Goal: Navigation & Orientation: Find specific page/section

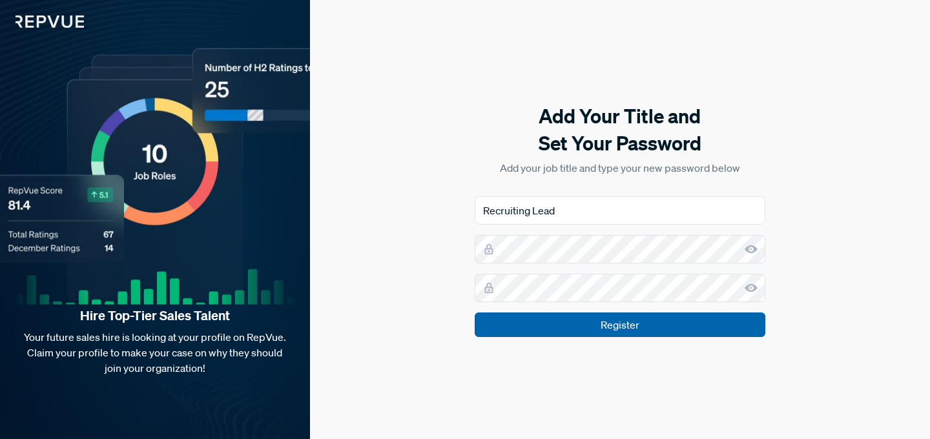
click at [608, 329] on input "Register" at bounding box center [620, 325] width 291 height 25
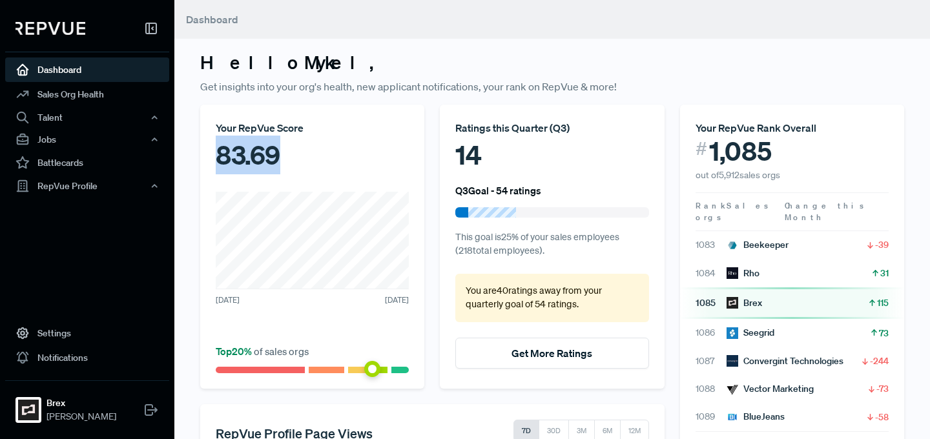
drag, startPoint x: 296, startPoint y: 158, endPoint x: 210, endPoint y: 157, distance: 86.5
click at [210, 157] on div "Your RepVue Score 83.69 [DATE] [DATE] Top 20 % of sales orgs" at bounding box center [312, 247] width 224 height 284
copy div "83.69"
click at [517, 214] on div at bounding box center [551, 212] width 193 height 10
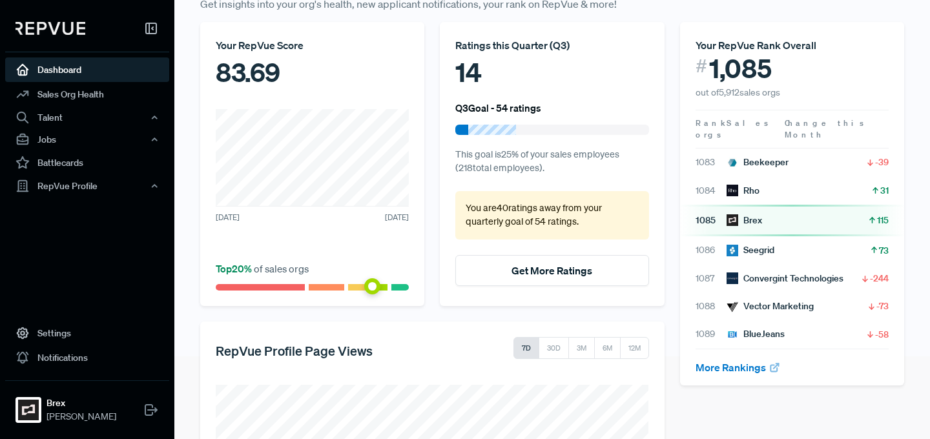
scroll to position [59, 0]
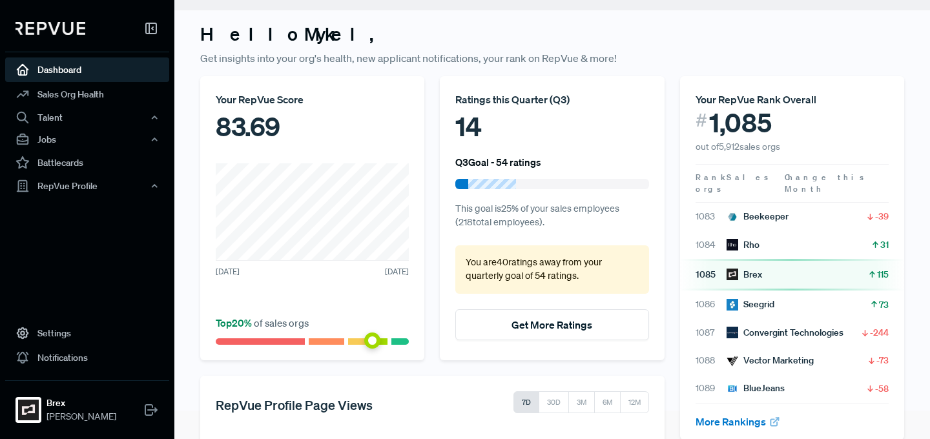
scroll to position [25, 0]
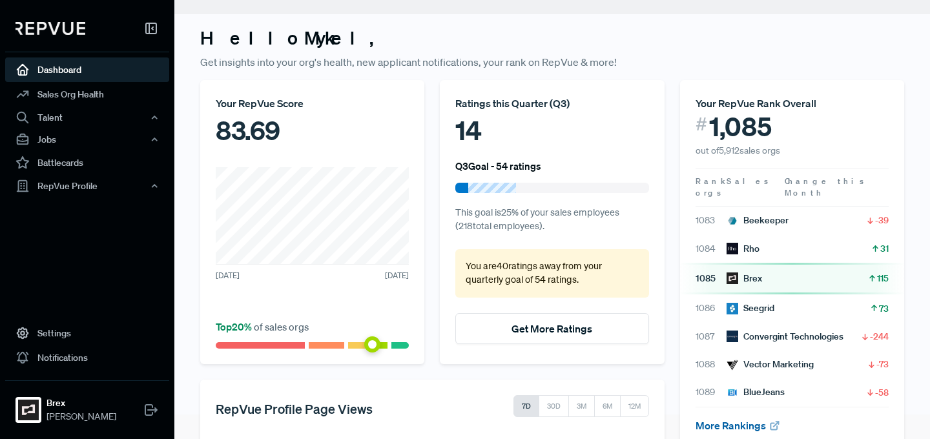
click at [741, 419] on link "More Rankings" at bounding box center [737, 425] width 85 height 13
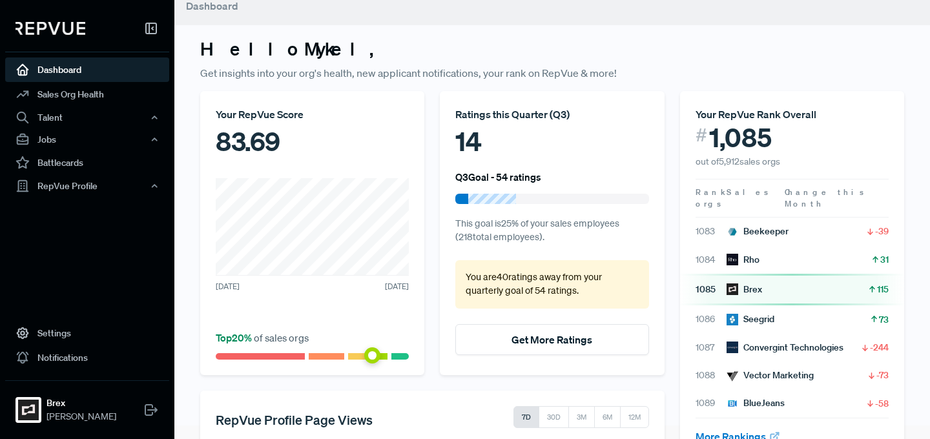
scroll to position [0, 0]
